Goal: Task Accomplishment & Management: Manage account settings

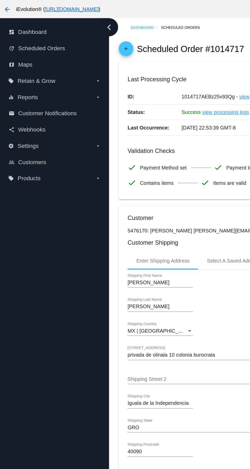
click at [30, 235] on div "dashboard Dashboard update Scheduled Orders map Maps local_offer Retain & Grow …" at bounding box center [38, 235] width 77 height 444
click at [92, 33] on link "arrow_back" at bounding box center [88, 34] width 10 height 10
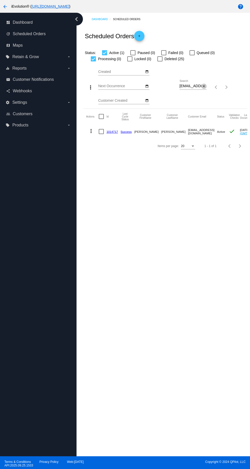
click at [204, 87] on mat-icon "close" at bounding box center [204, 86] width 4 height 4
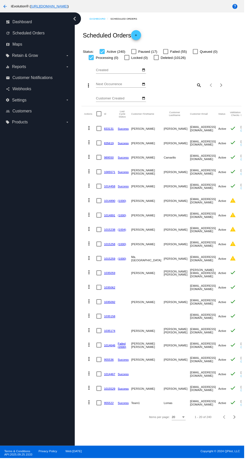
click at [203, 85] on mat-icon "search" at bounding box center [204, 87] width 6 height 8
click at [195, 86] on input "Search" at bounding box center [193, 86] width 27 height 4
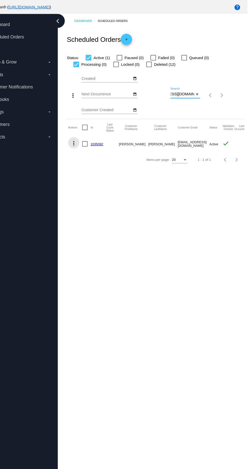
type input "valentinorduna2@yahoo.com.mx"
click at [91, 131] on mat-icon "more_vert" at bounding box center [91, 131] width 6 height 6
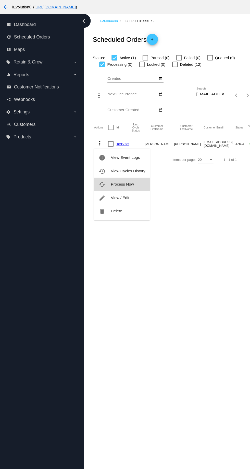
click at [114, 169] on span "Process Now" at bounding box center [111, 169] width 21 height 4
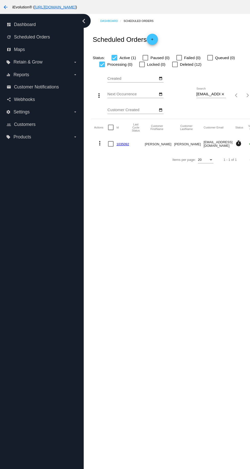
click at [114, 132] on link "1035092" at bounding box center [111, 131] width 11 height 3
